Goal: Navigation & Orientation: Find specific page/section

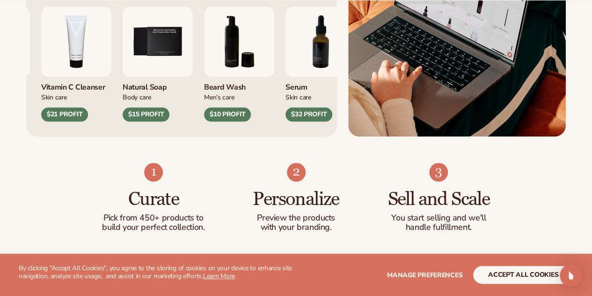
scroll to position [442, 0]
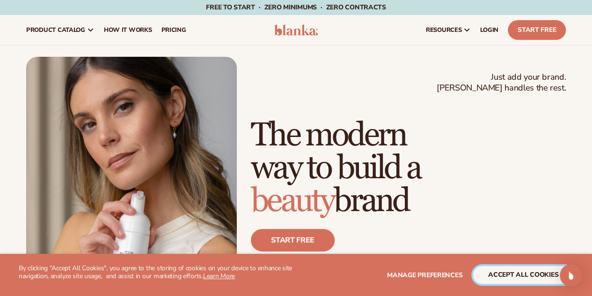
click at [543, 268] on button "accept all cookies" at bounding box center [523, 275] width 100 height 18
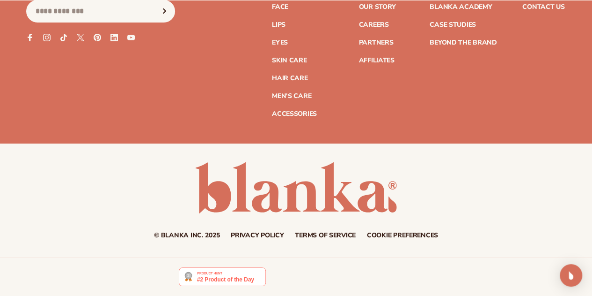
scroll to position [3615, 0]
click at [272, 75] on link "Hair Care" at bounding box center [290, 78] width 36 height 7
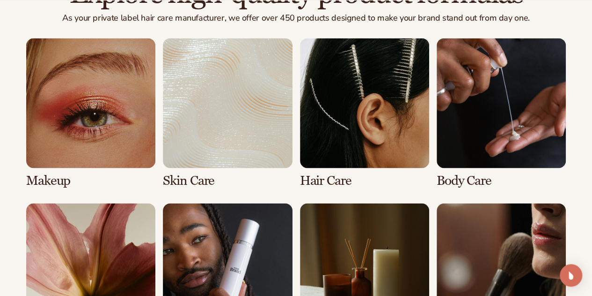
scroll to position [690, 0]
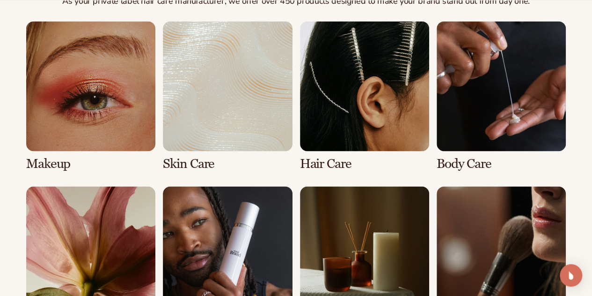
click at [373, 159] on link "3 / 8" at bounding box center [364, 95] width 129 height 149
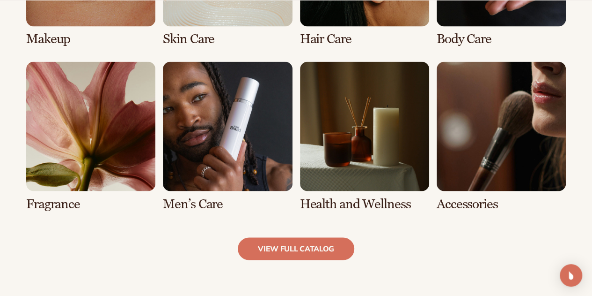
scroll to position [805, 0]
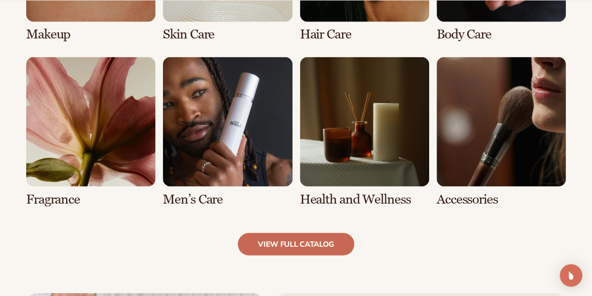
click at [312, 236] on link "view full catalog" at bounding box center [296, 243] width 117 height 22
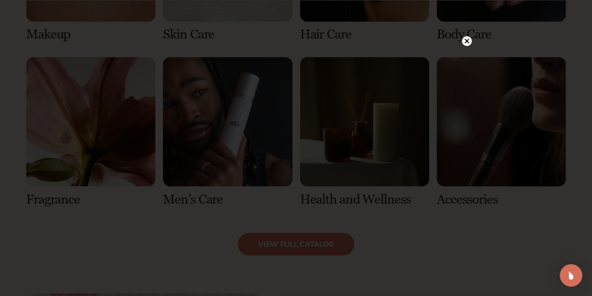
click at [466, 43] on circle at bounding box center [467, 41] width 10 height 10
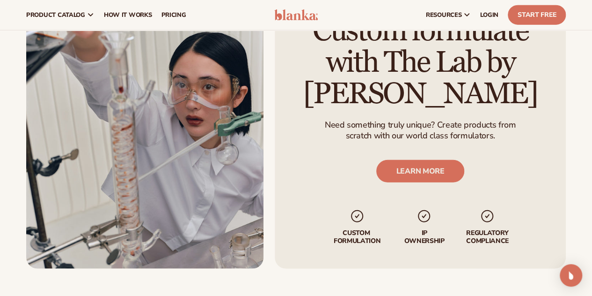
scroll to position [1103, 0]
